Goal: Find specific fact: Find specific fact

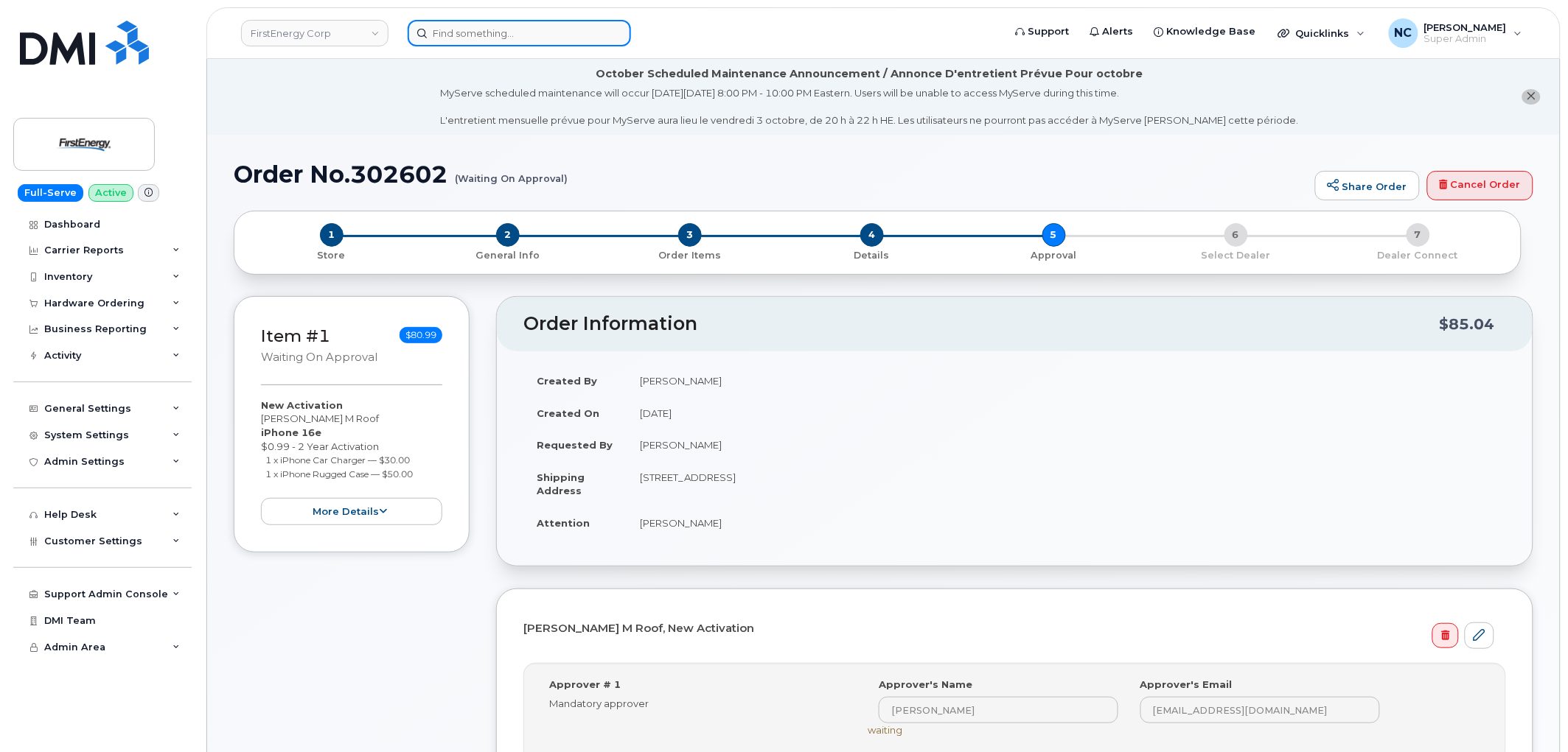
click at [516, 40] on input at bounding box center [519, 33] width 224 height 27
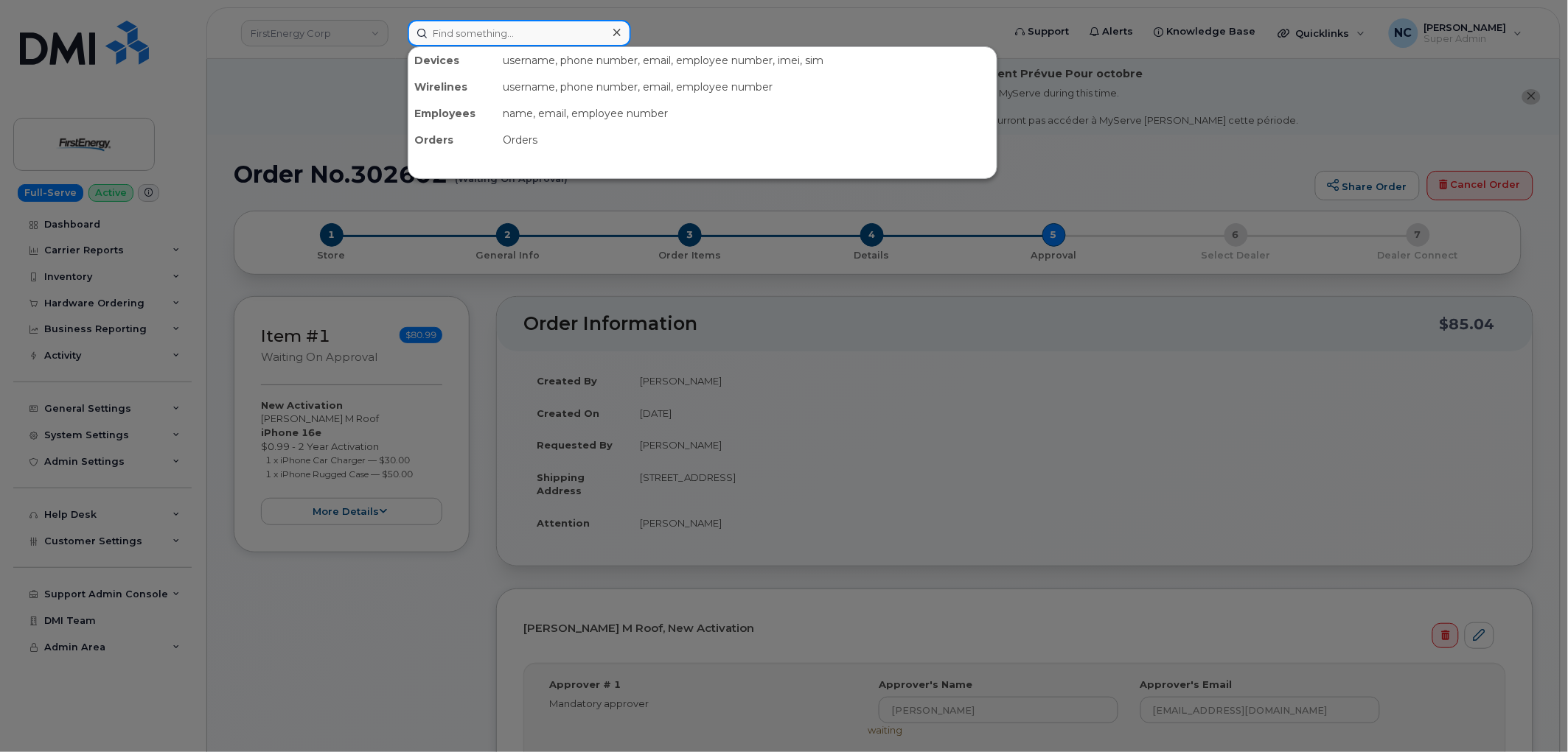
paste input "864-205-0140"
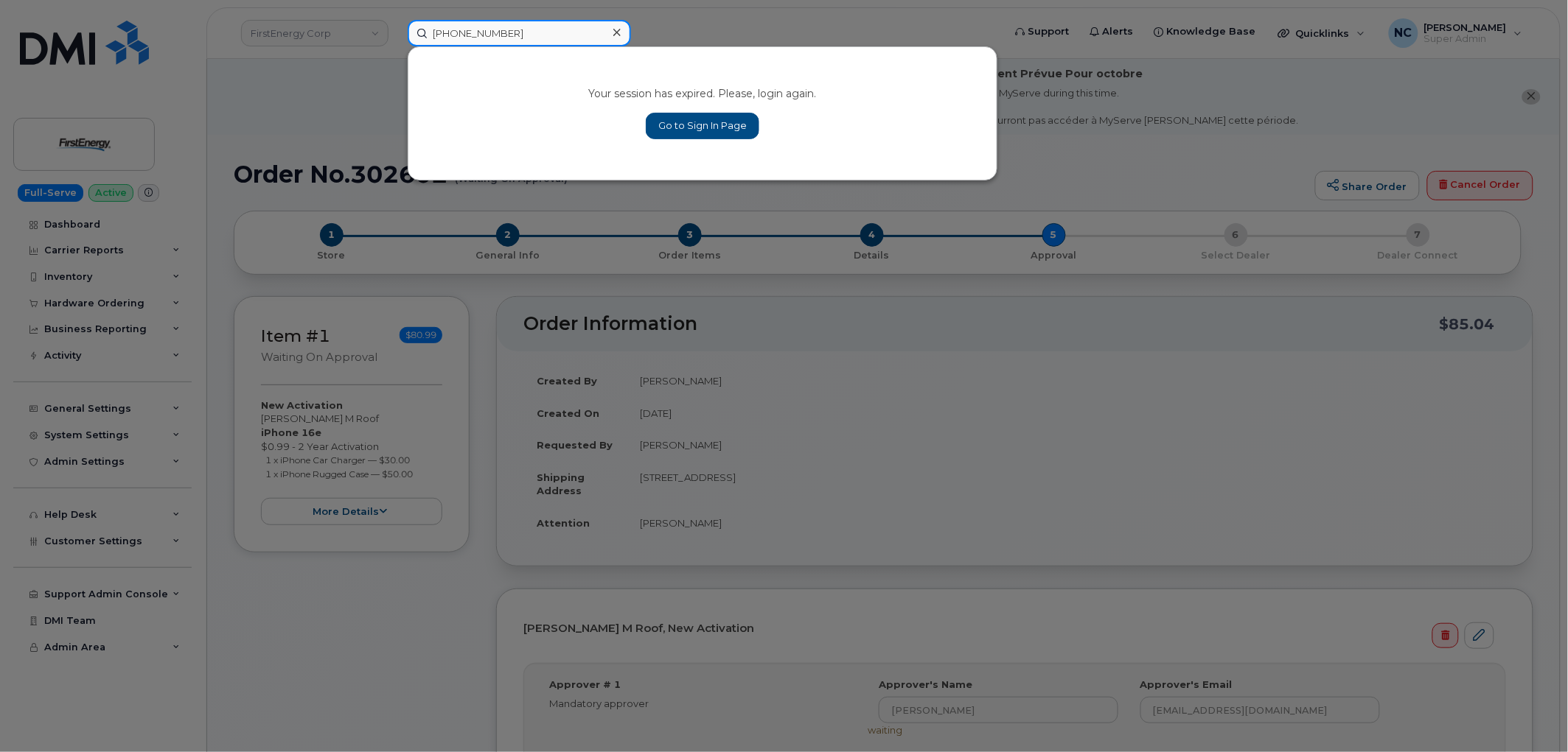
type input "864-205-0140"
click at [721, 120] on link "Go to Sign In Page" at bounding box center [702, 126] width 113 height 27
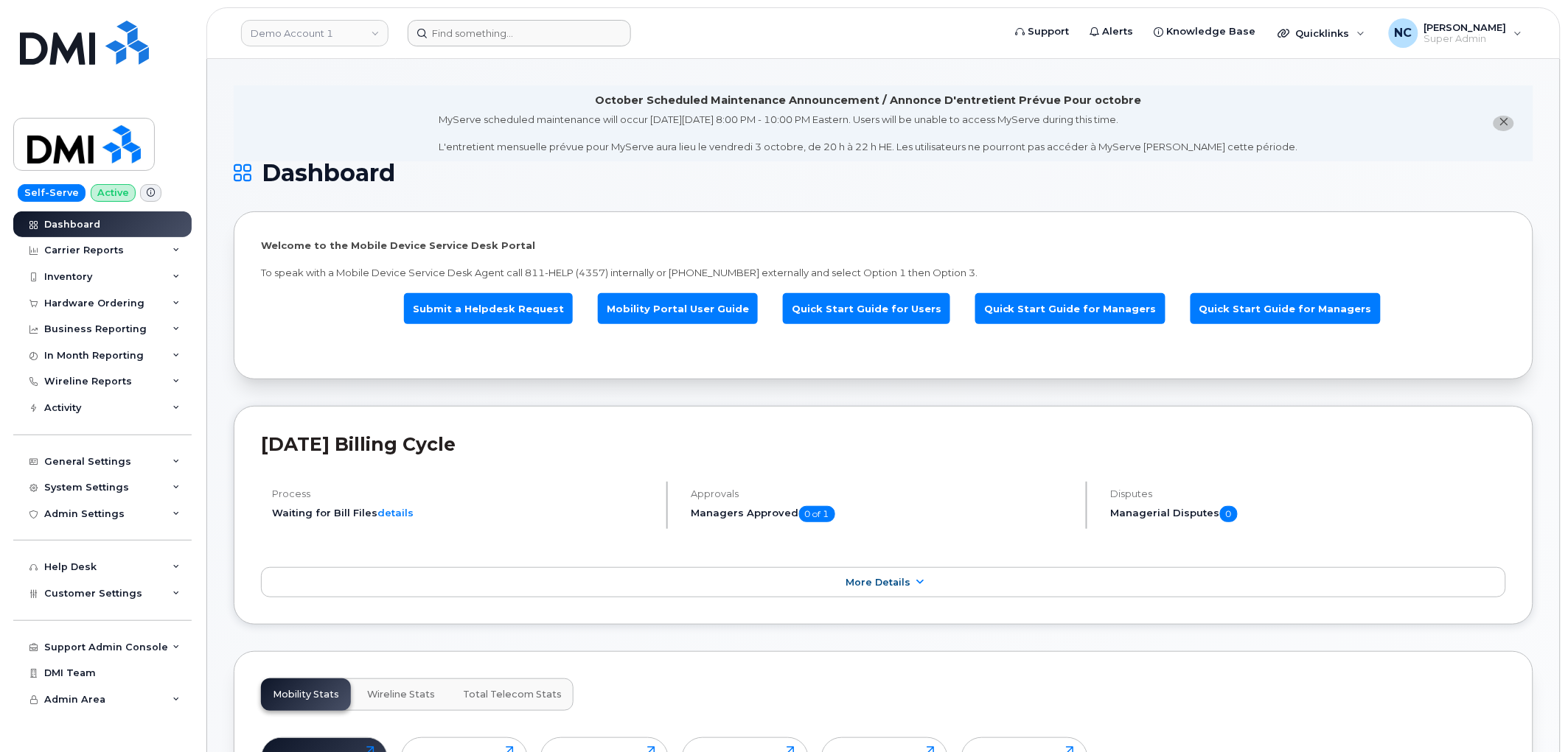
drag, startPoint x: 451, startPoint y: 6, endPoint x: 440, endPoint y: 32, distance: 28.2
click at [448, 10] on div "Demo Account 1 Support Alerts Knowledge Base Quicklinks Suspend / Cancel Device…" at bounding box center [884, 34] width 1355 height 52
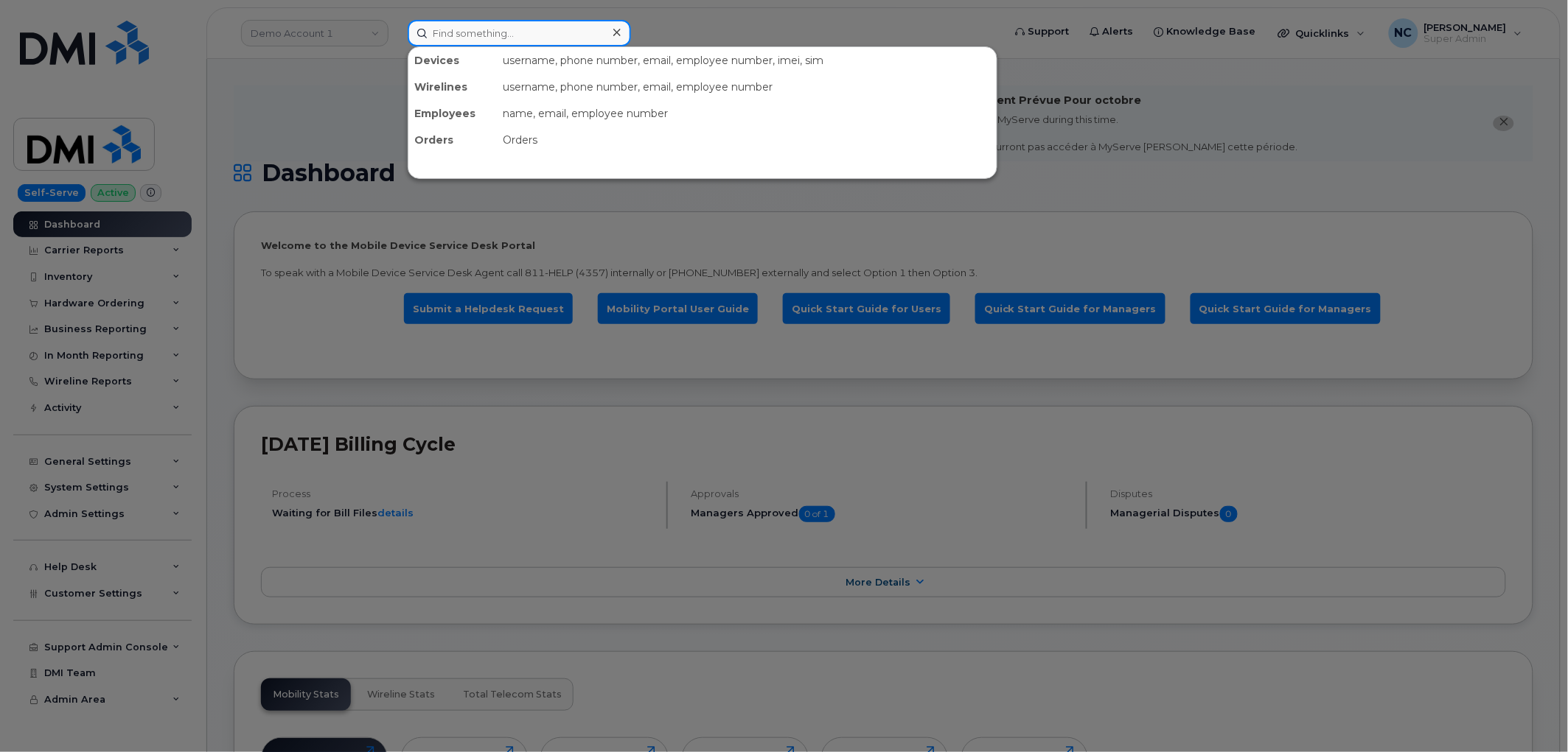
click at [439, 35] on input at bounding box center [519, 33] width 224 height 27
paste input "864-205-0140"
type input "864-205-0140"
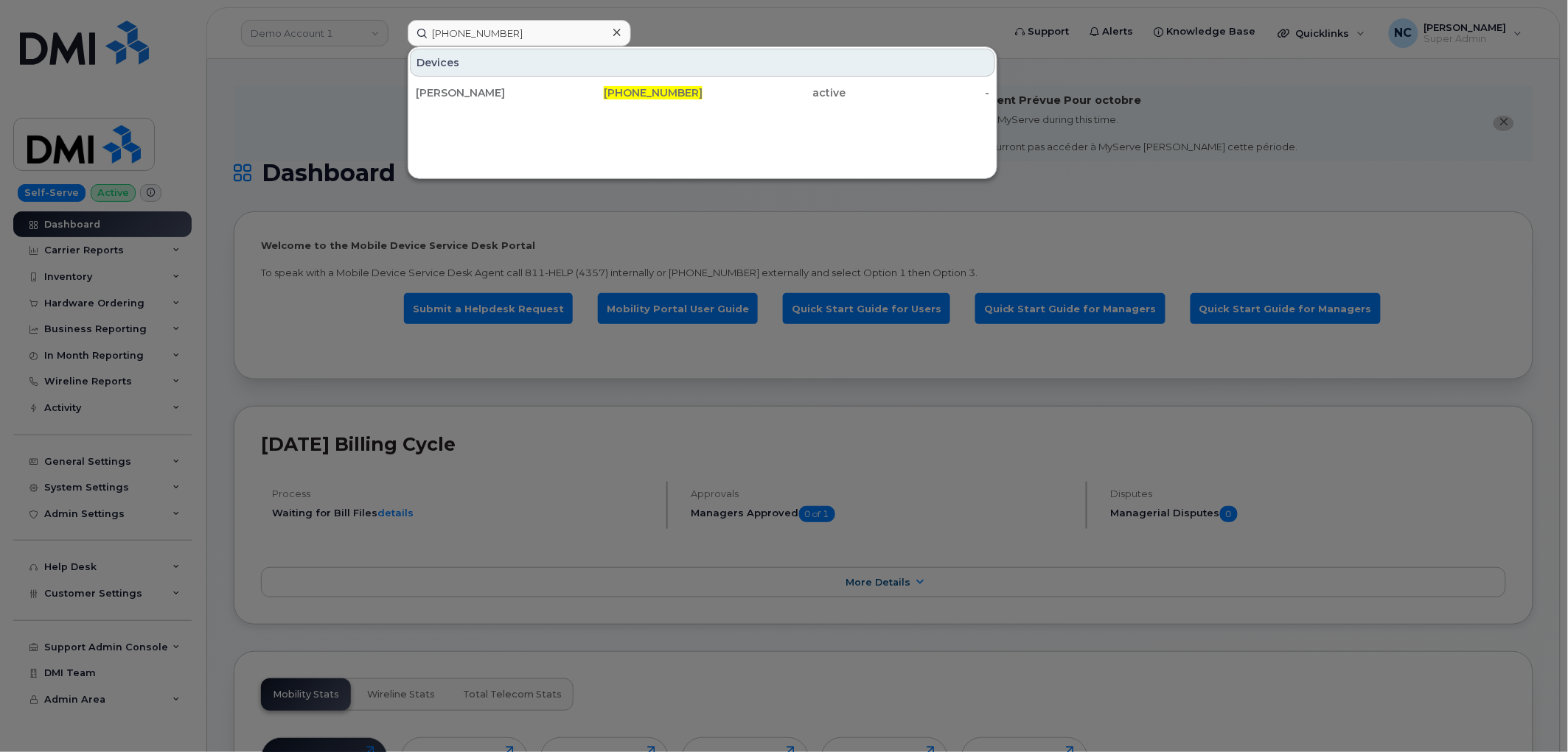
click at [485, 106] on div "Courtney Elmore 864-205-0140 active -" at bounding box center [702, 92] width 588 height 29
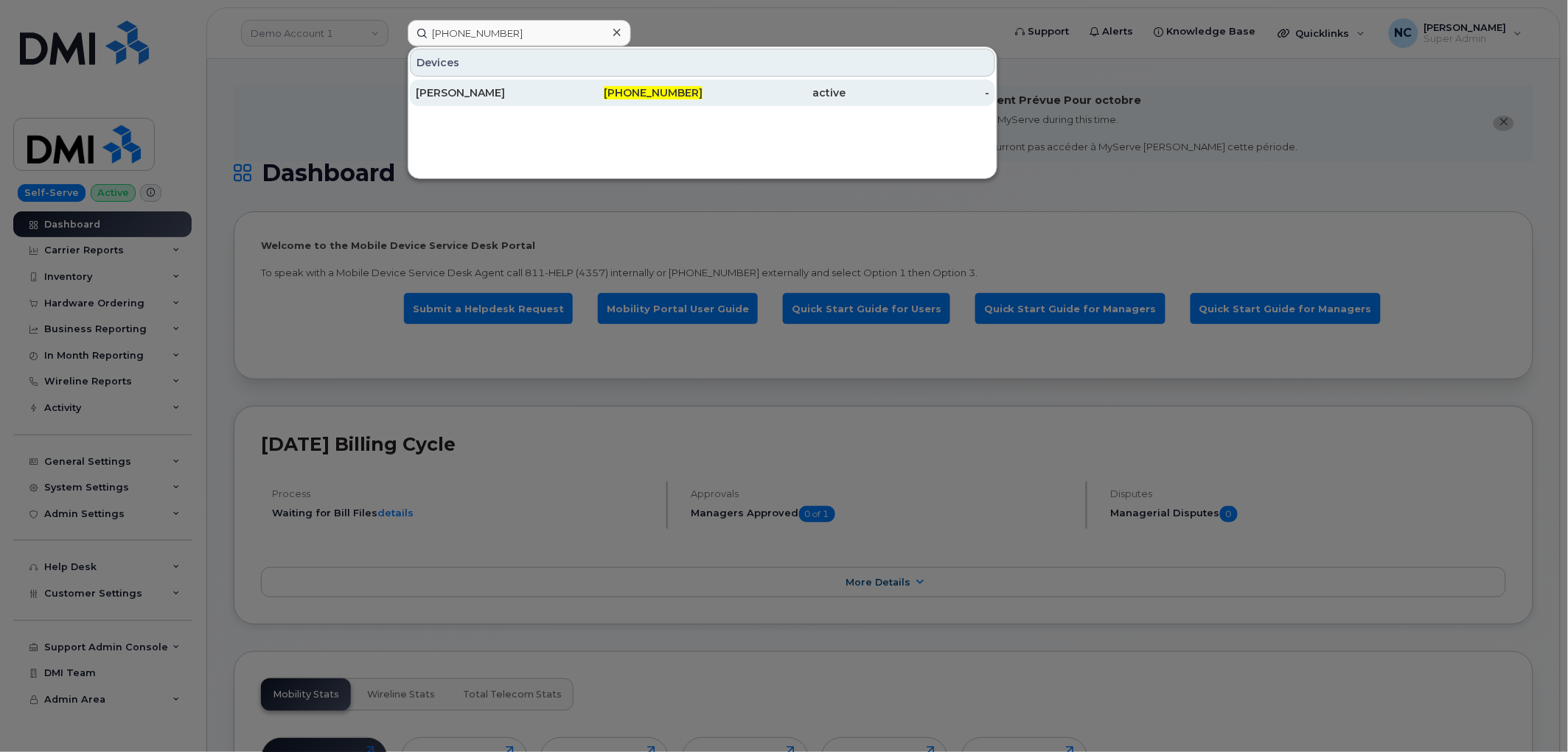
click at [490, 99] on div "Courtney Elmore" at bounding box center [487, 92] width 143 height 27
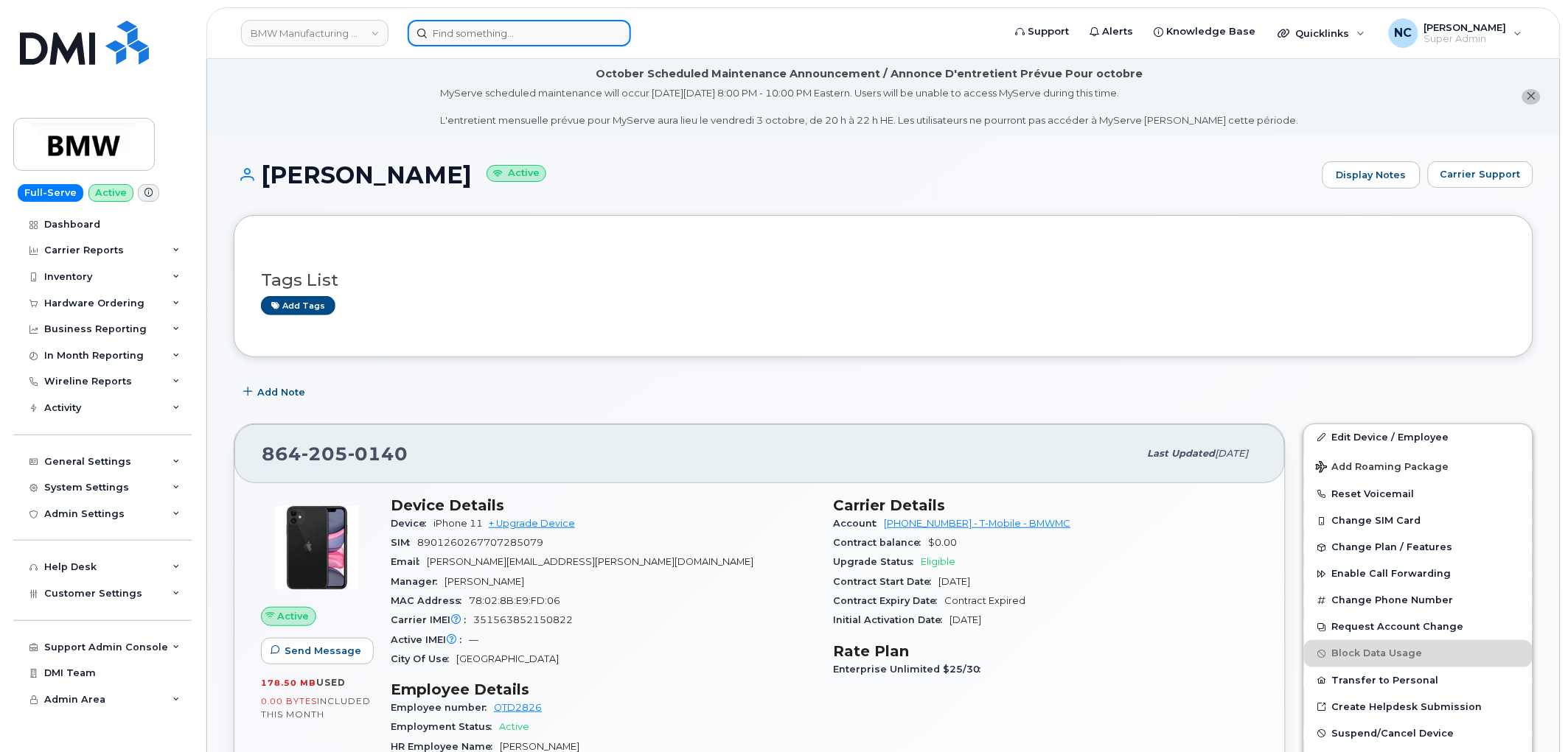
click at [460, 35] on input at bounding box center [519, 33] width 224 height 27
paste input "8643476522"
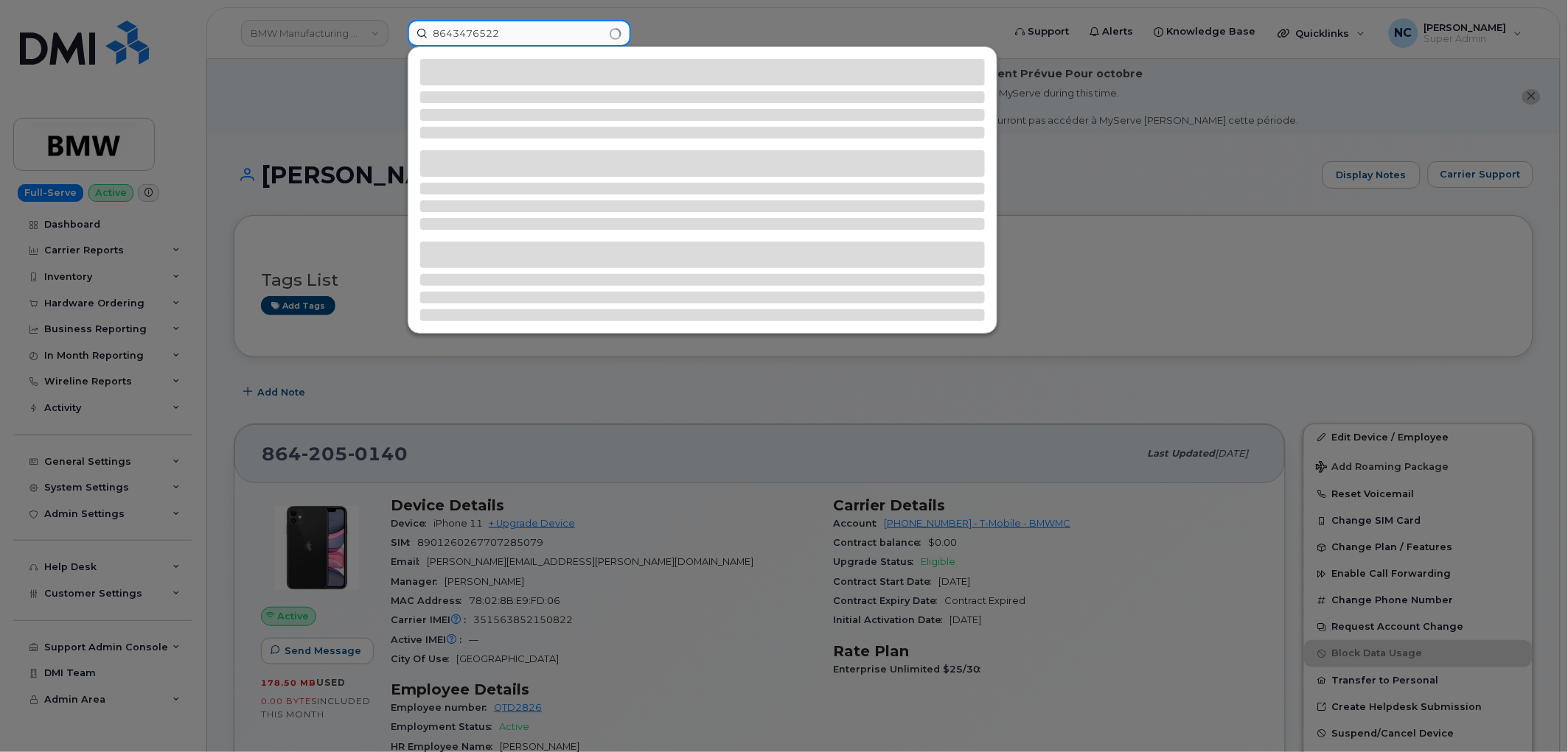
type input "8643476522"
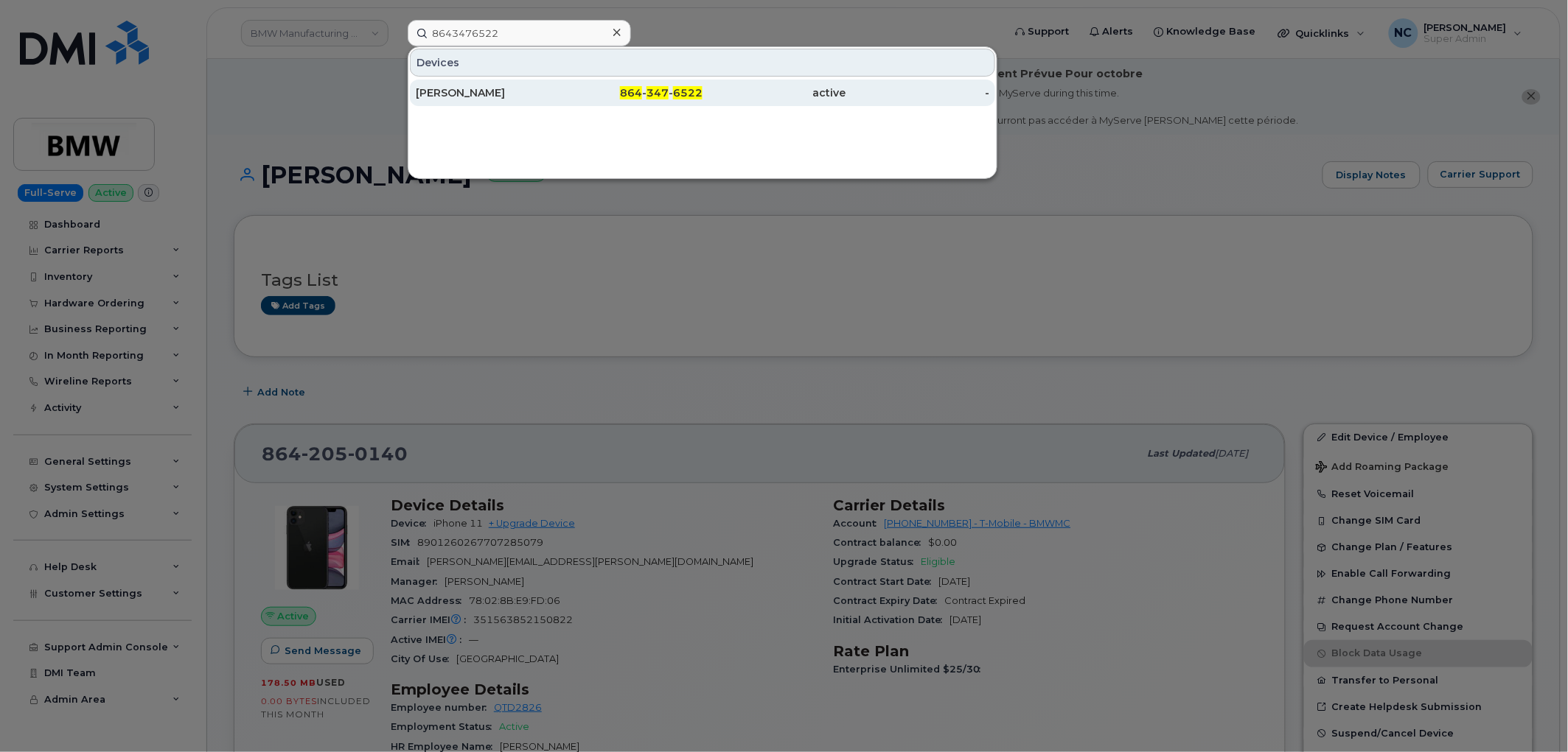
click at [452, 85] on div "James Madding" at bounding box center [487, 92] width 143 height 15
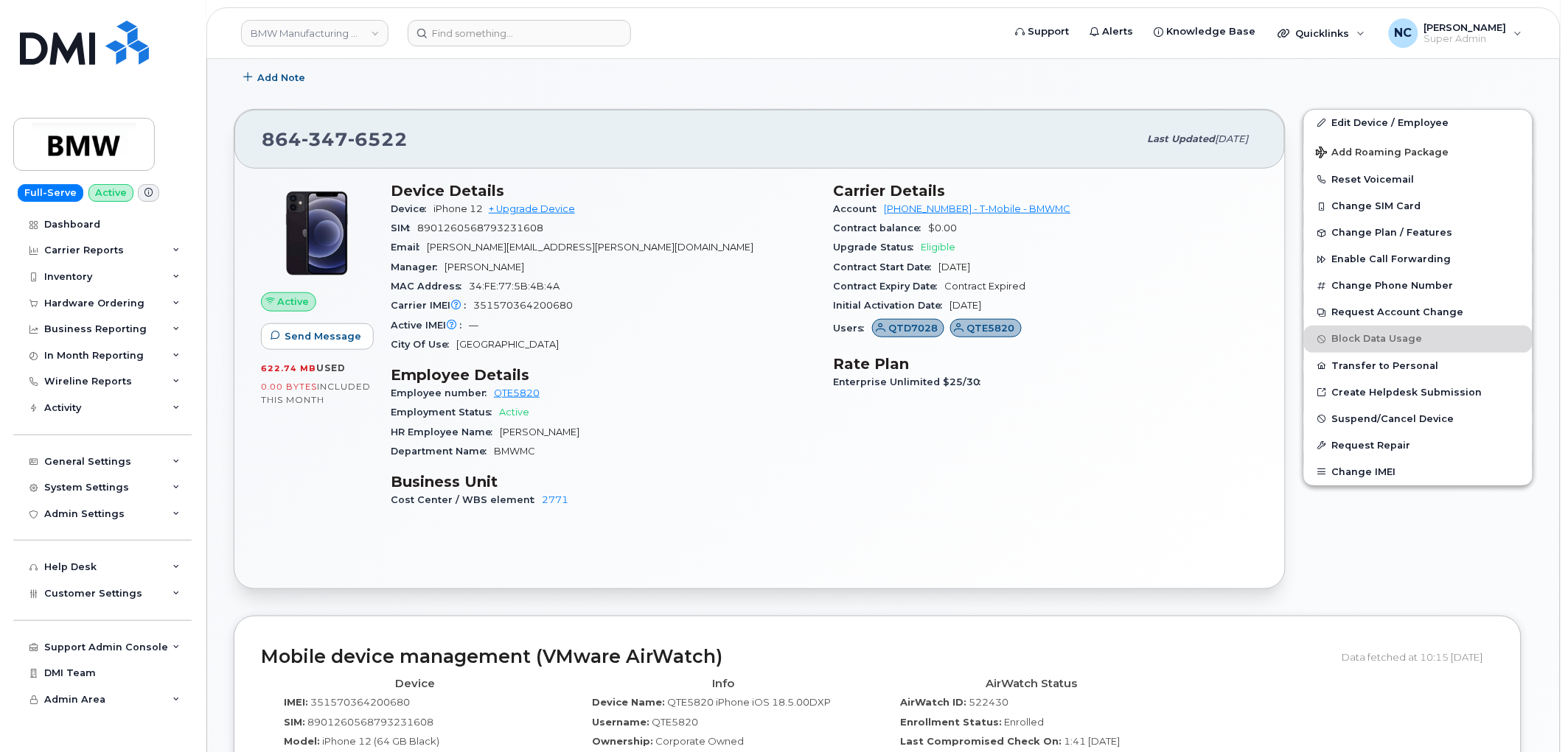
scroll to position [321, 0]
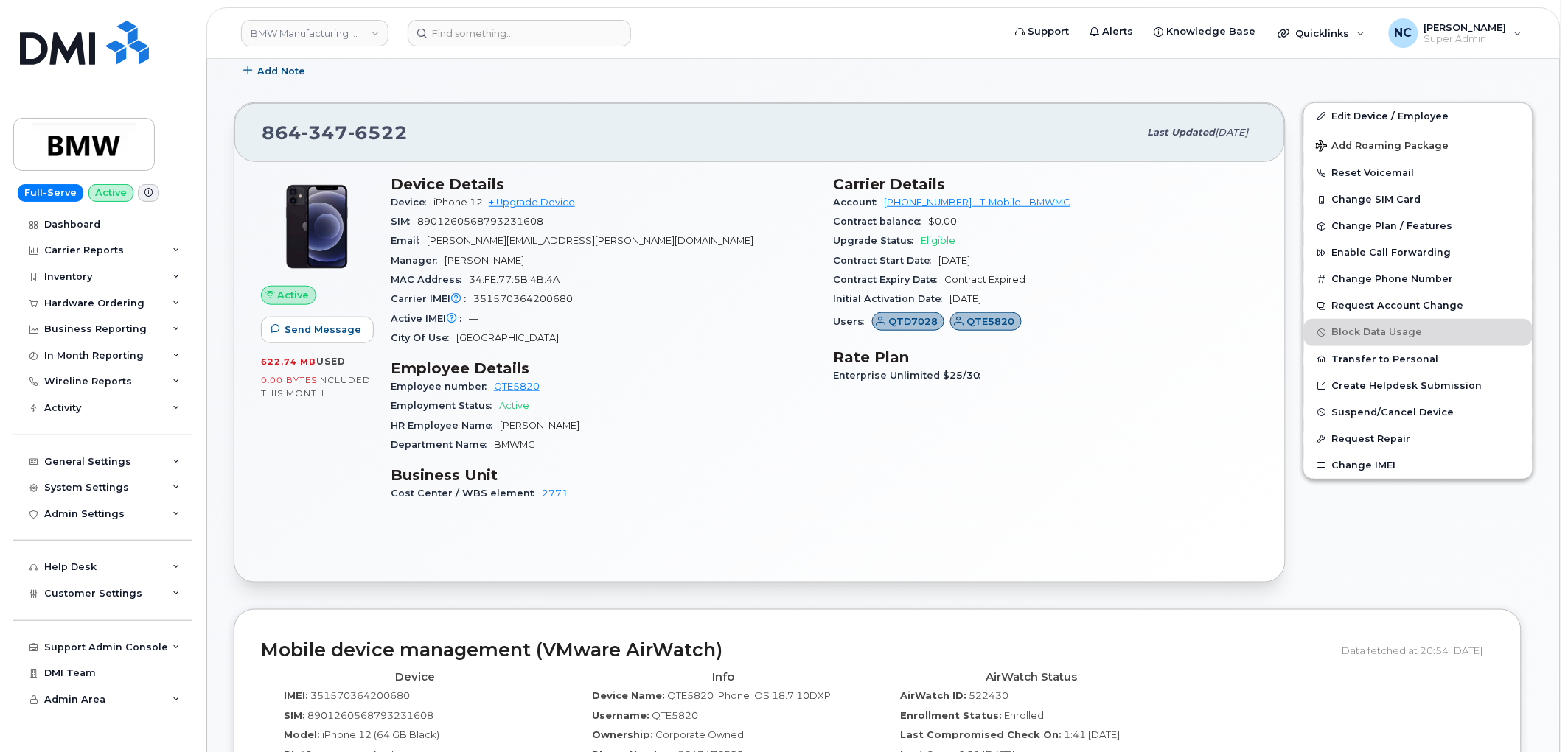
click at [563, 226] on div "SIM 8901260568793231608" at bounding box center [603, 222] width 425 height 19
drag, startPoint x: 583, startPoint y: 300, endPoint x: 460, endPoint y: 303, distance: 123.0
click at [460, 303] on div "Carrier IMEI Carrier IMEI is reported during the last billing cycle or change o…" at bounding box center [603, 299] width 425 height 19
copy div "Carrier IMEI is reported during the last billing cycle or change of service 351…"
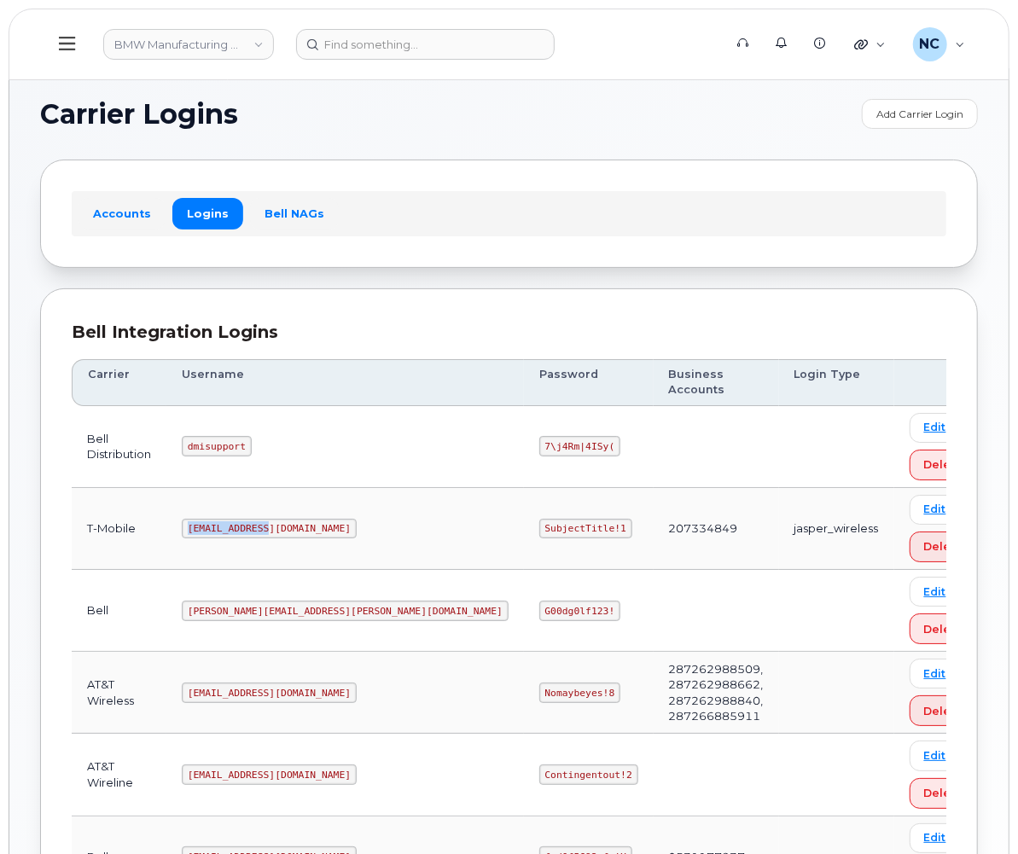
drag, startPoint x: 274, startPoint y: 514, endPoint x: 152, endPoint y: 522, distance: 122.3
click at [152, 522] on tr "T-Mobile [EMAIL_ADDRESS][DOMAIN_NAME] SubjectTitle!1 207334849 jasper_wireless …" at bounding box center [533, 529] width 922 height 82
copy tr "[EMAIL_ADDRESS][DOMAIN_NAME]"
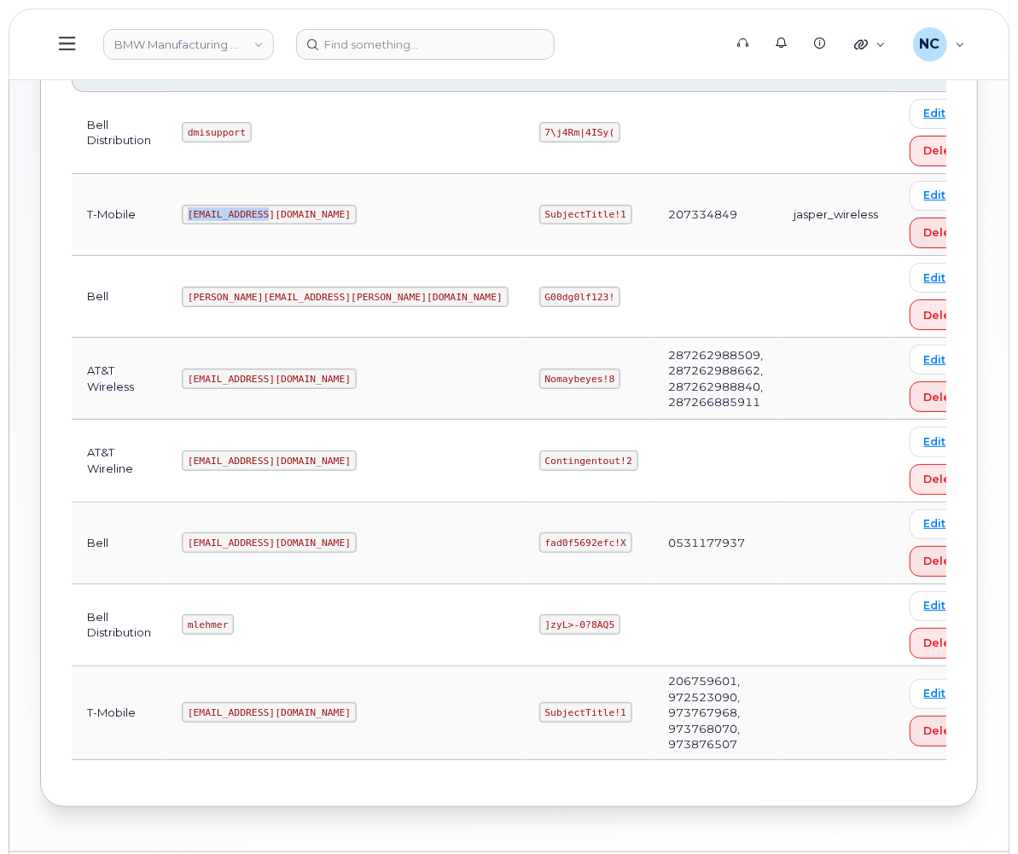
scroll to position [341, 0]
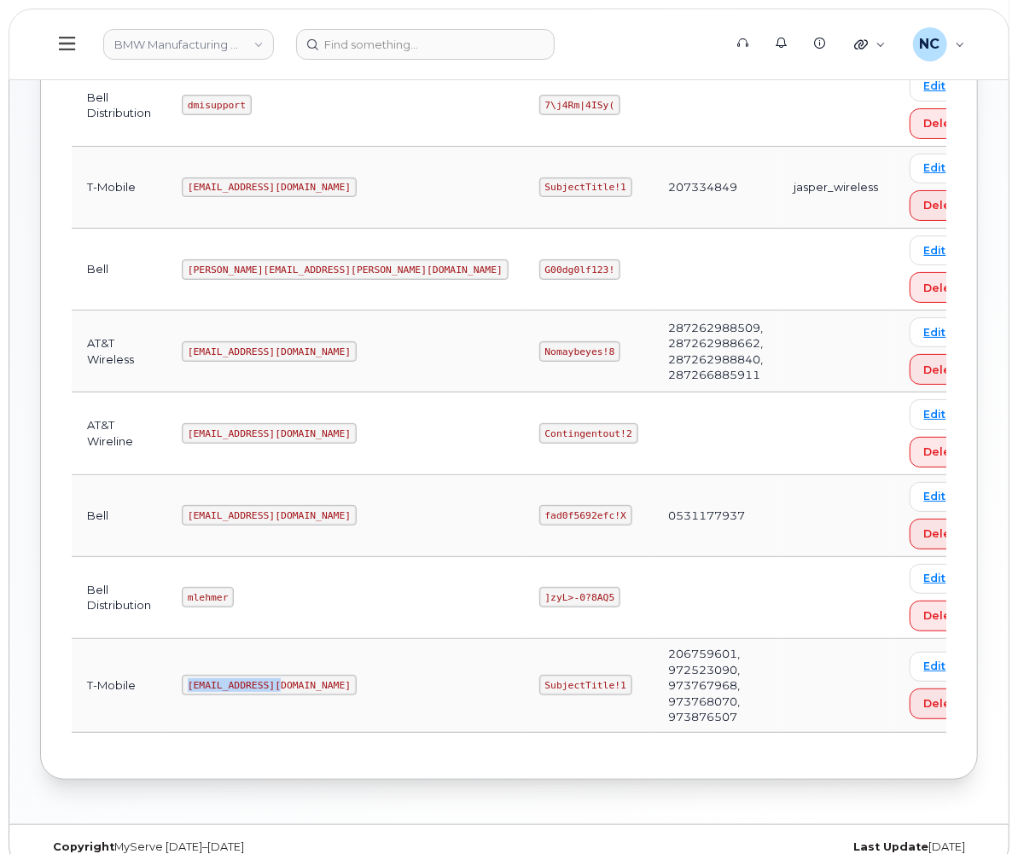
drag, startPoint x: 285, startPoint y: 667, endPoint x: 198, endPoint y: 670, distance: 87.1
click at [198, 670] on td "[EMAIL_ADDRESS][DOMAIN_NAME]" at bounding box center [345, 686] width 358 height 94
copy code "[EMAIL_ADDRESS][DOMAIN_NAME]"
drag, startPoint x: 448, startPoint y: 653, endPoint x: 352, endPoint y: 668, distance: 97.7
click at [524, 669] on td "SubjectTitle!1" at bounding box center [589, 686] width 130 height 94
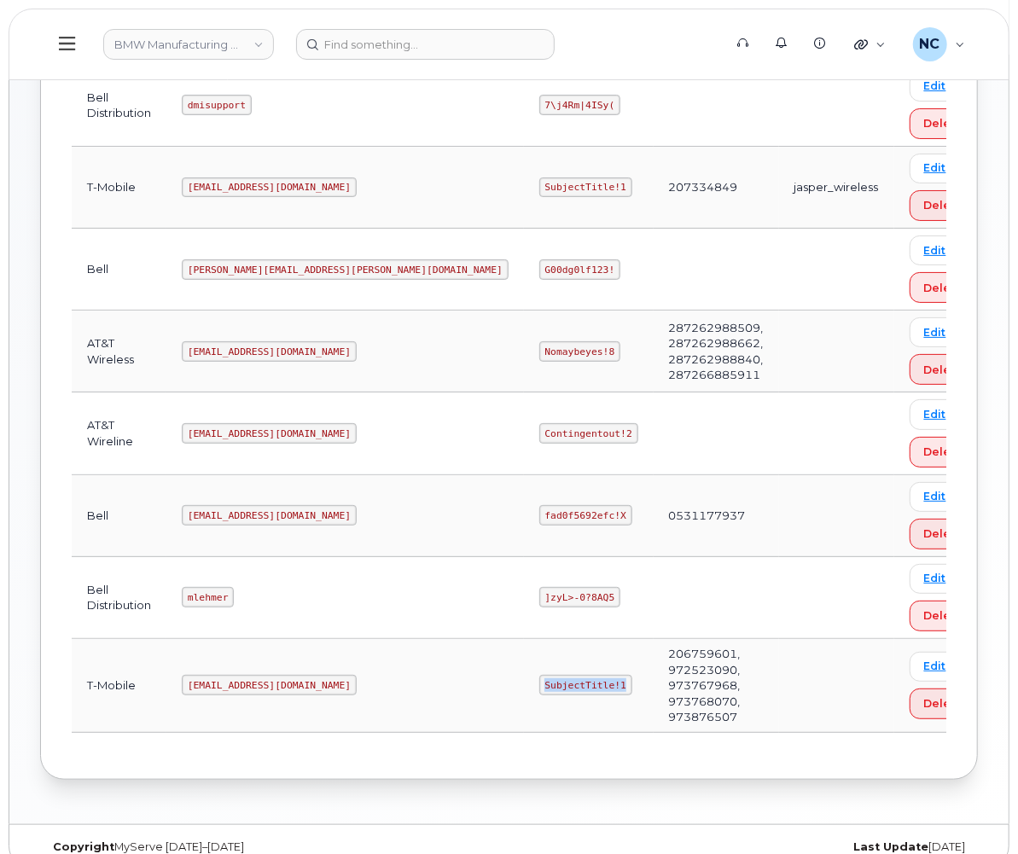
copy code "SubjectTitle!1"
